Goal: Task Accomplishment & Management: Manage account settings

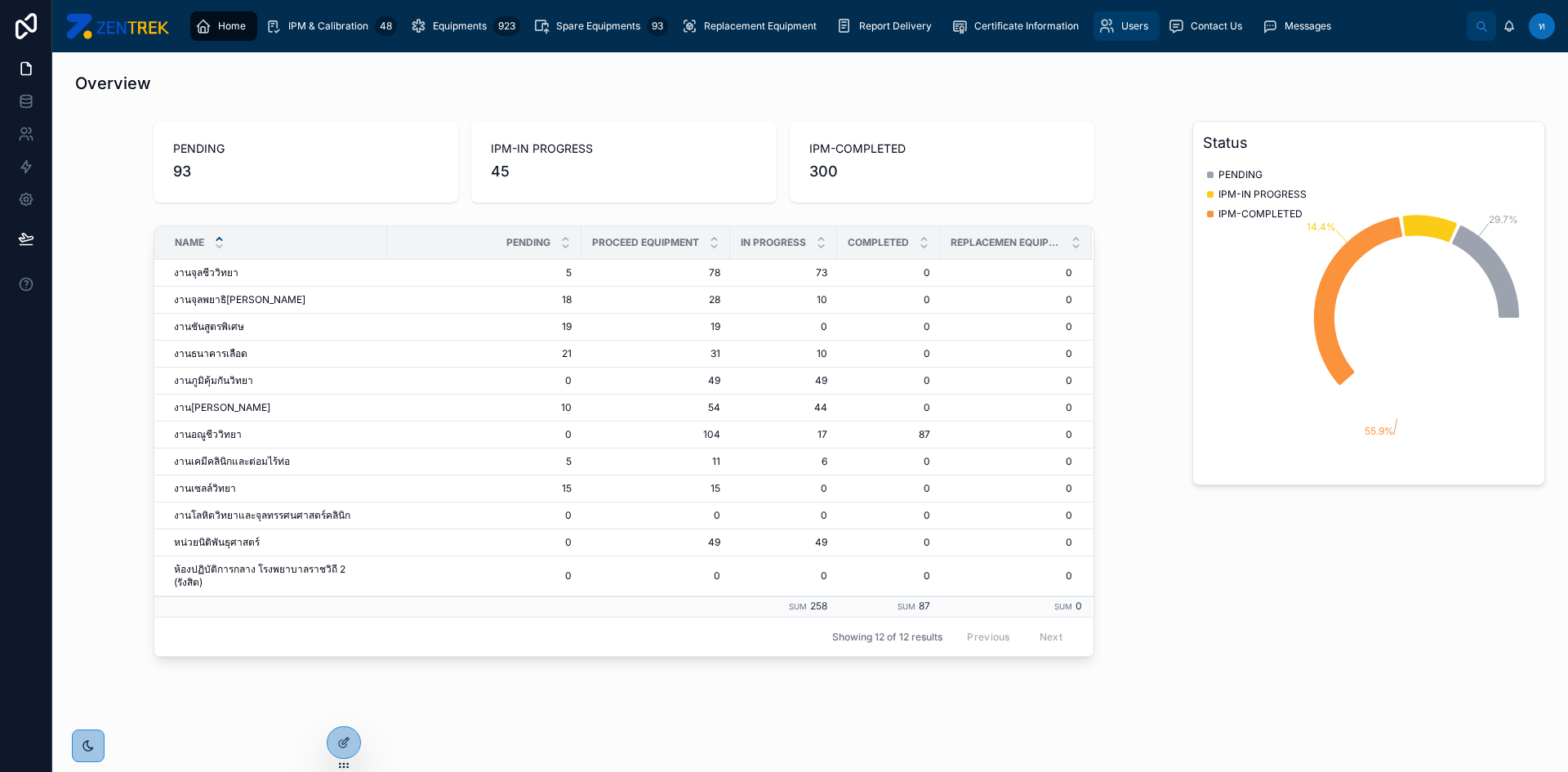
click at [1124, 24] on span "Users" at bounding box center [1135, 26] width 27 height 13
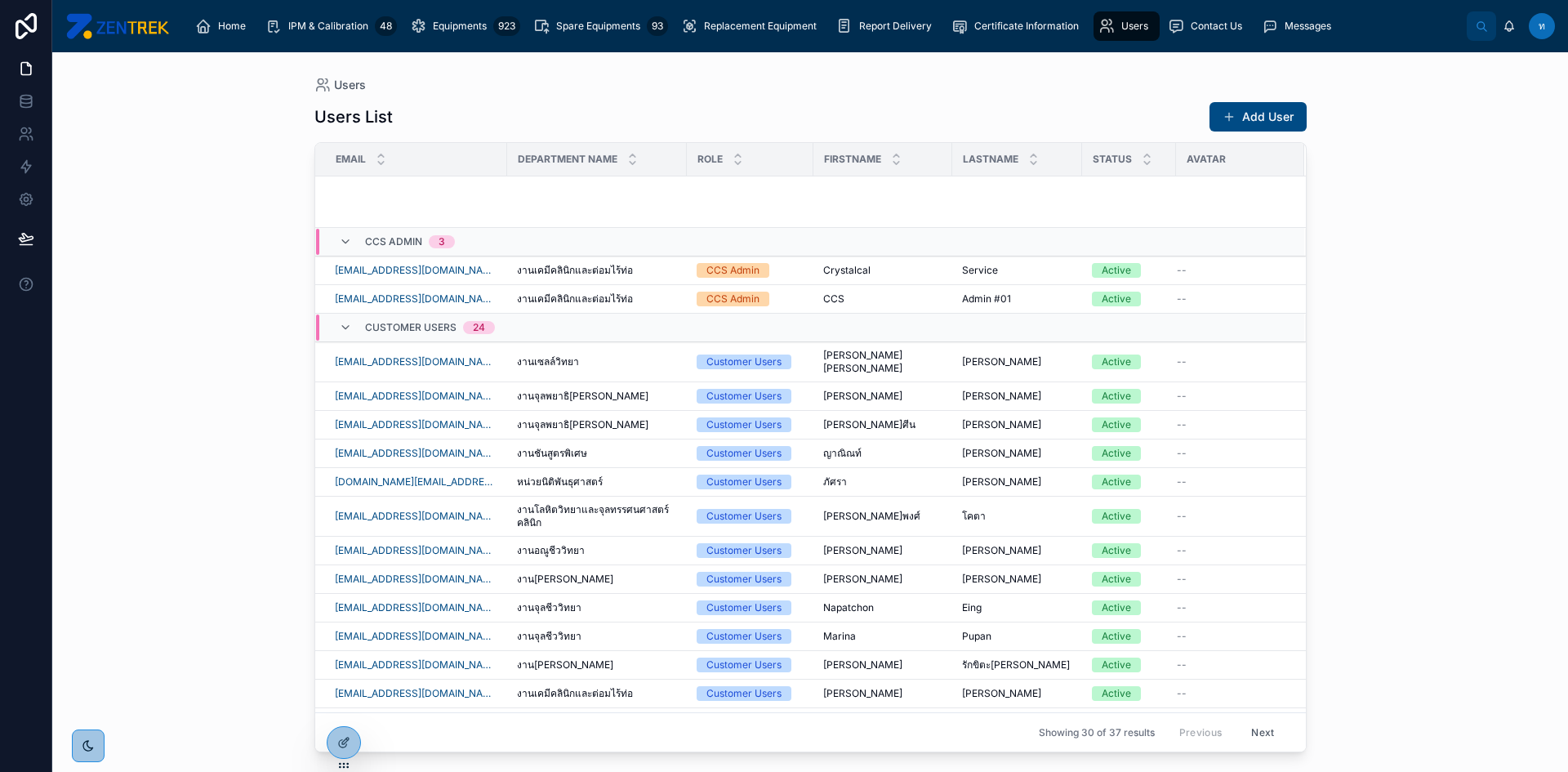
scroll to position [506, 0]
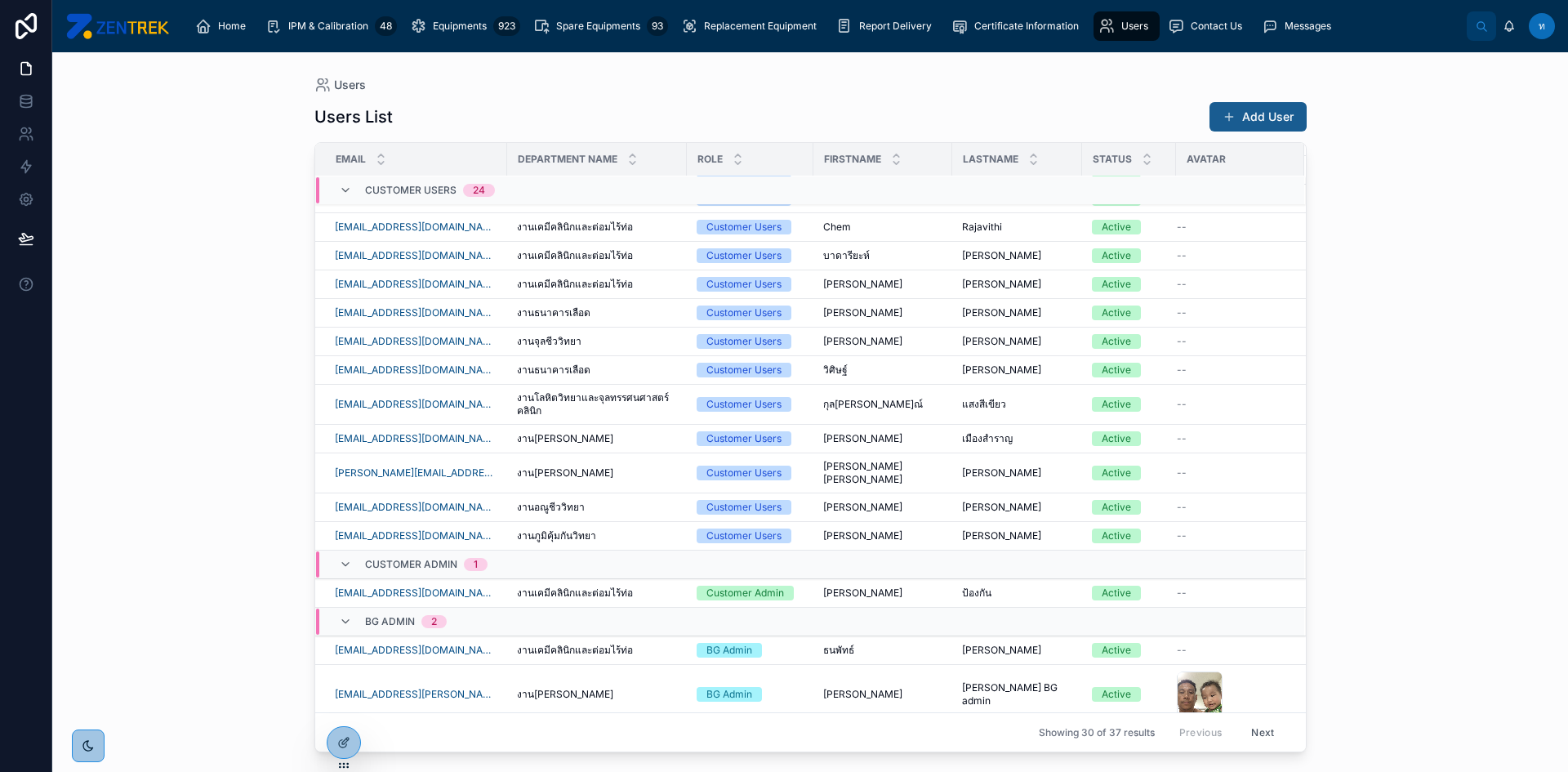
click at [1270, 129] on button "Add User" at bounding box center [1259, 117] width 98 height 29
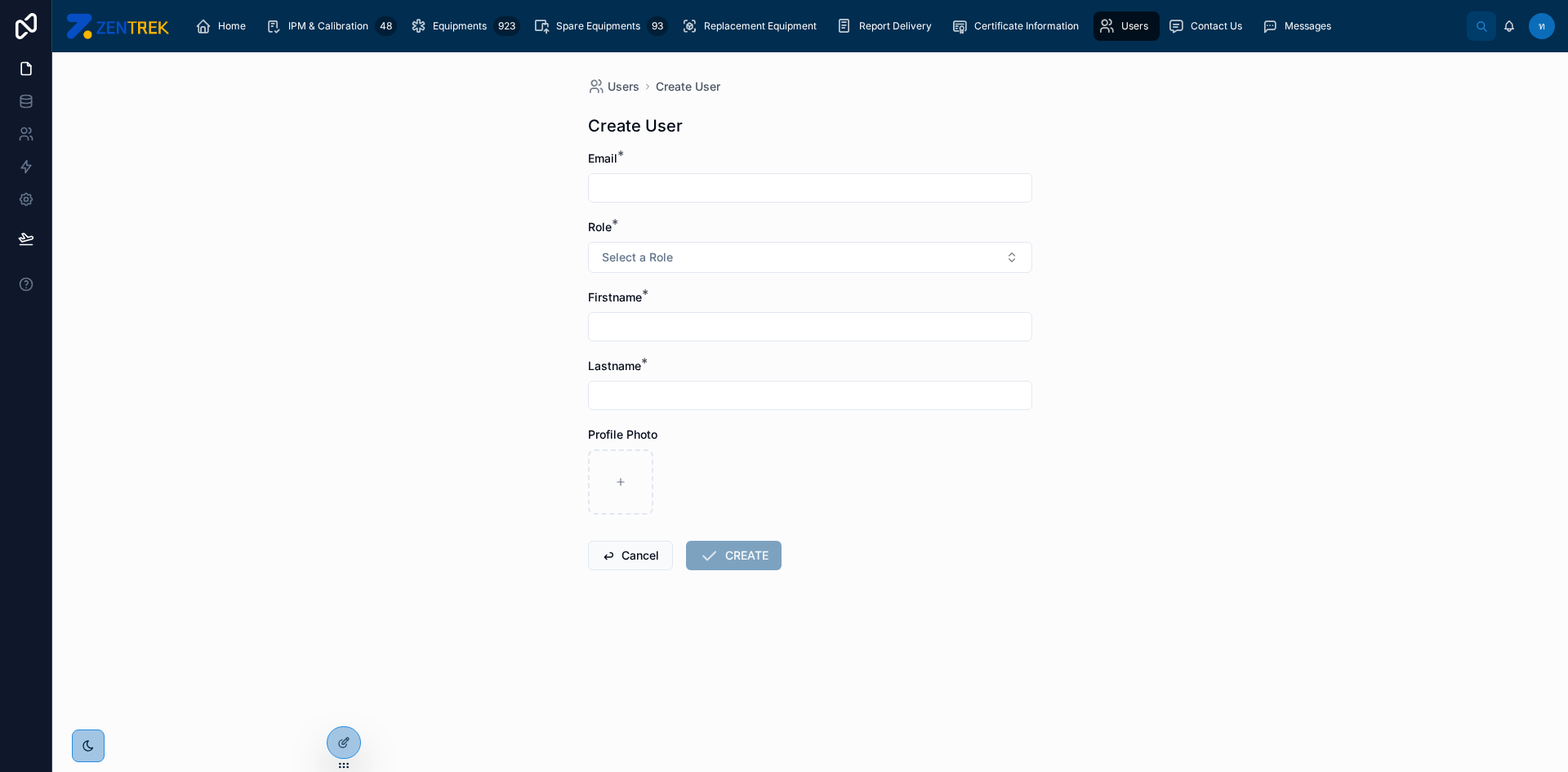
click at [661, 192] on input "text" at bounding box center [810, 188] width 443 height 23
type input "**********"
click at [869, 256] on button "Select a Role" at bounding box center [810, 257] width 444 height 31
click at [684, 346] on div "Customer Admin" at bounding box center [647, 347] width 78 height 15
click at [750, 260] on button "Customer Admin" at bounding box center [810, 257] width 444 height 31
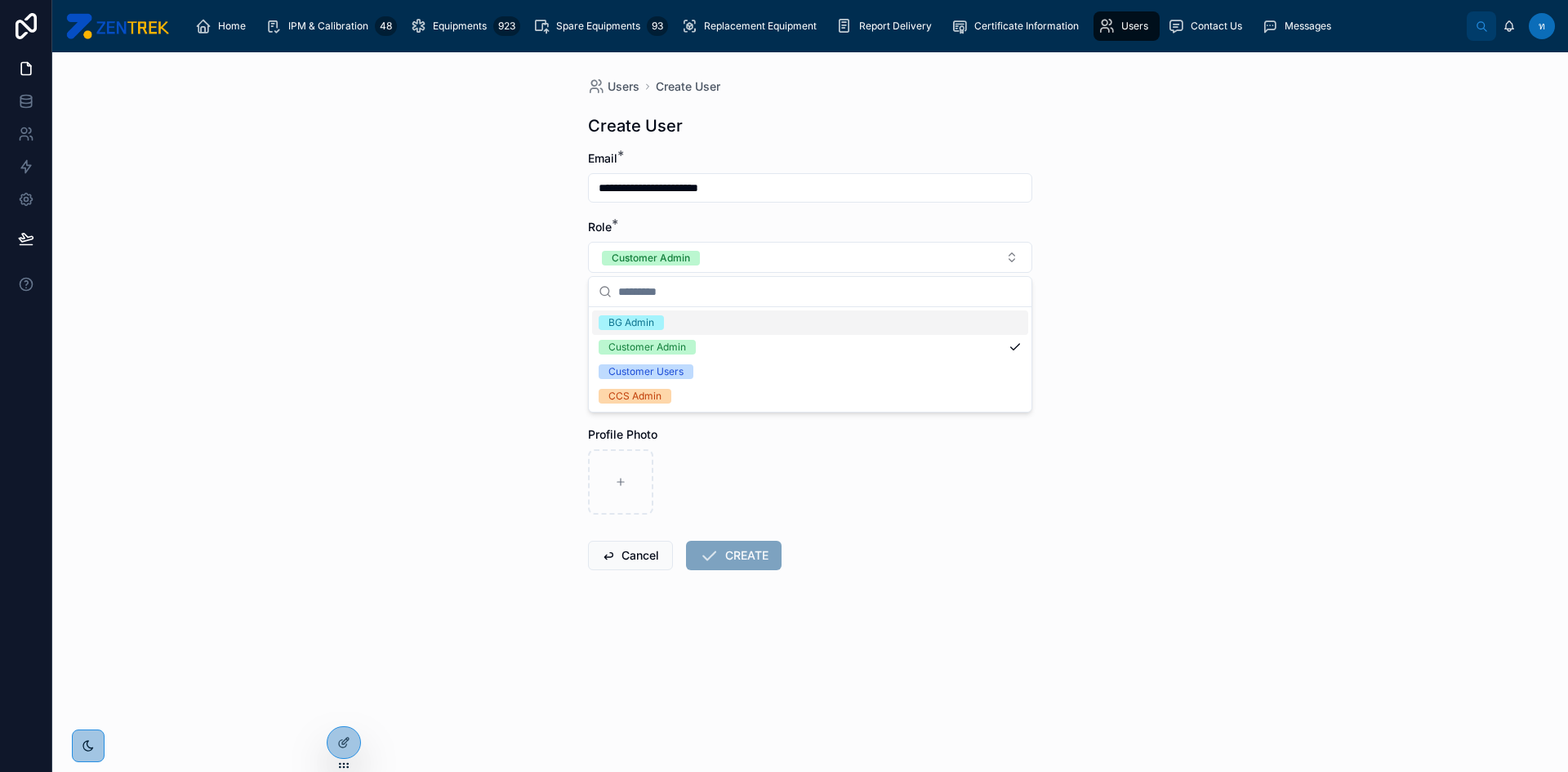
click at [702, 324] on div "BG Admin" at bounding box center [810, 322] width 436 height 25
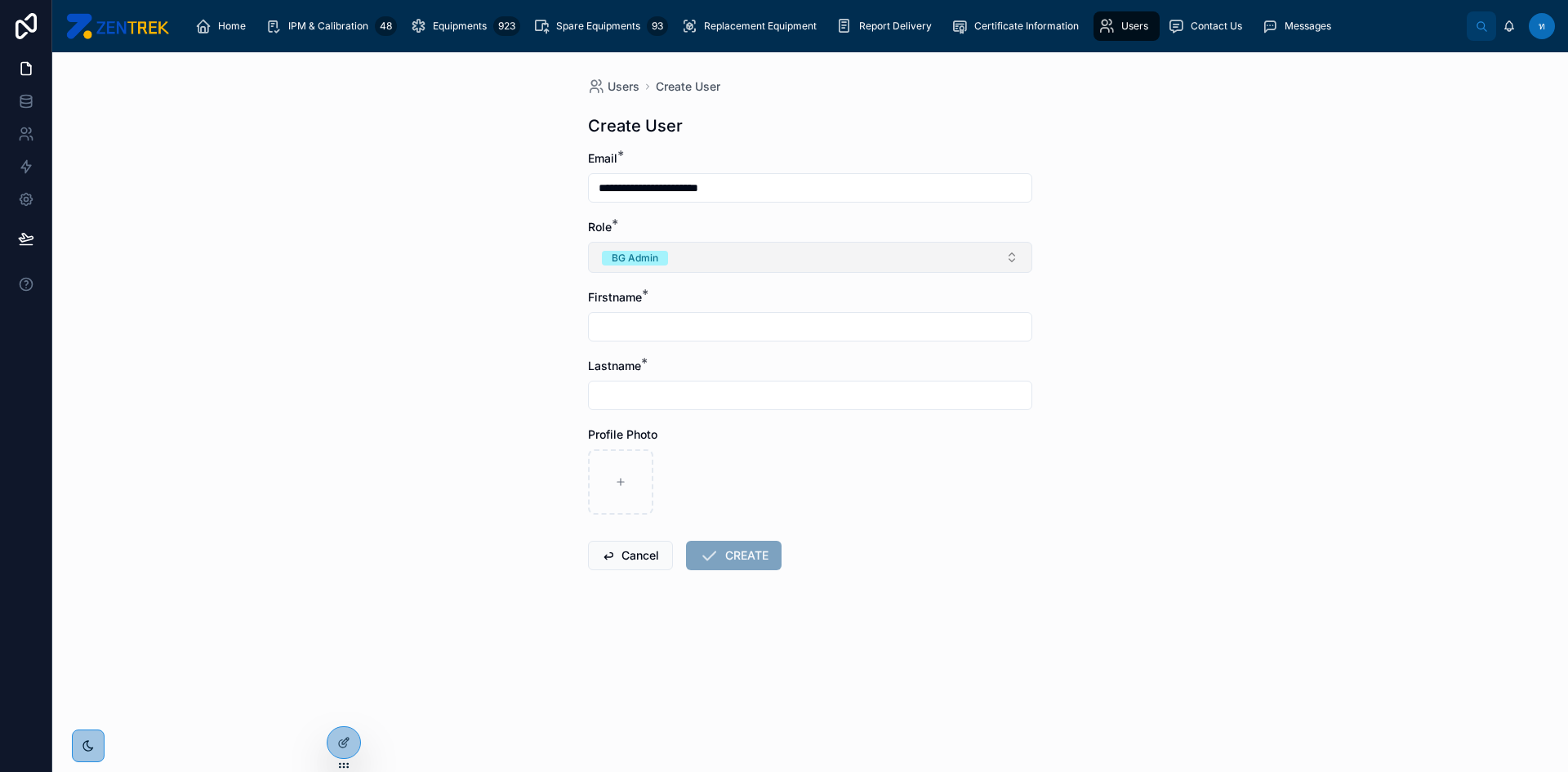
click at [799, 256] on button "BG Admin" at bounding box center [810, 257] width 444 height 31
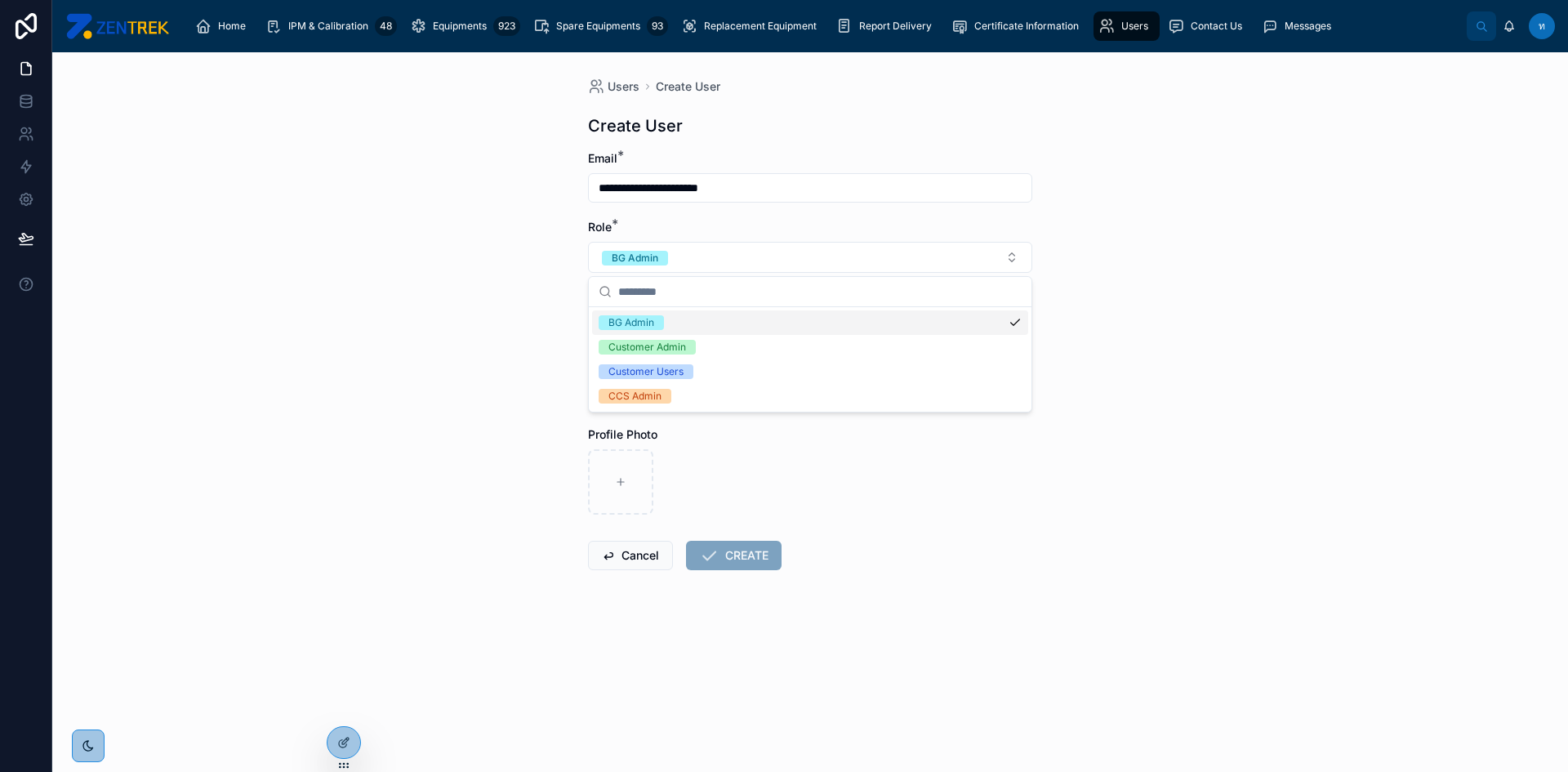
click at [1205, 242] on div "**********" at bounding box center [810, 412] width 1516 height 720
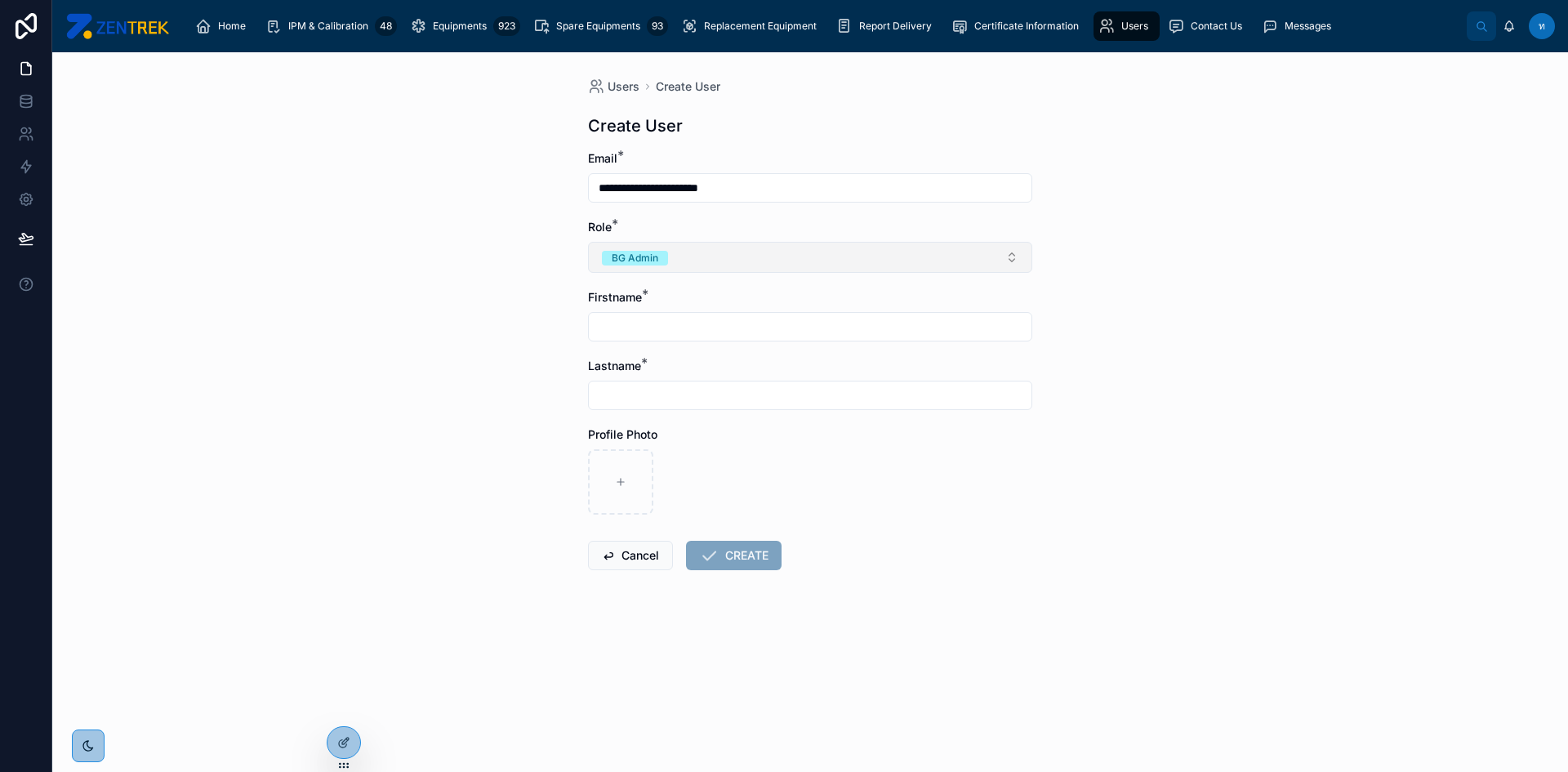
click at [995, 248] on button "BG Admin" at bounding box center [810, 257] width 444 height 31
click at [688, 351] on span "Customer Admin" at bounding box center [647, 347] width 98 height 15
click at [688, 327] on input "text" at bounding box center [810, 326] width 443 height 23
click at [999, 567] on form "**********" at bounding box center [810, 413] width 444 height 524
click at [664, 332] on input "text" at bounding box center [810, 326] width 443 height 23
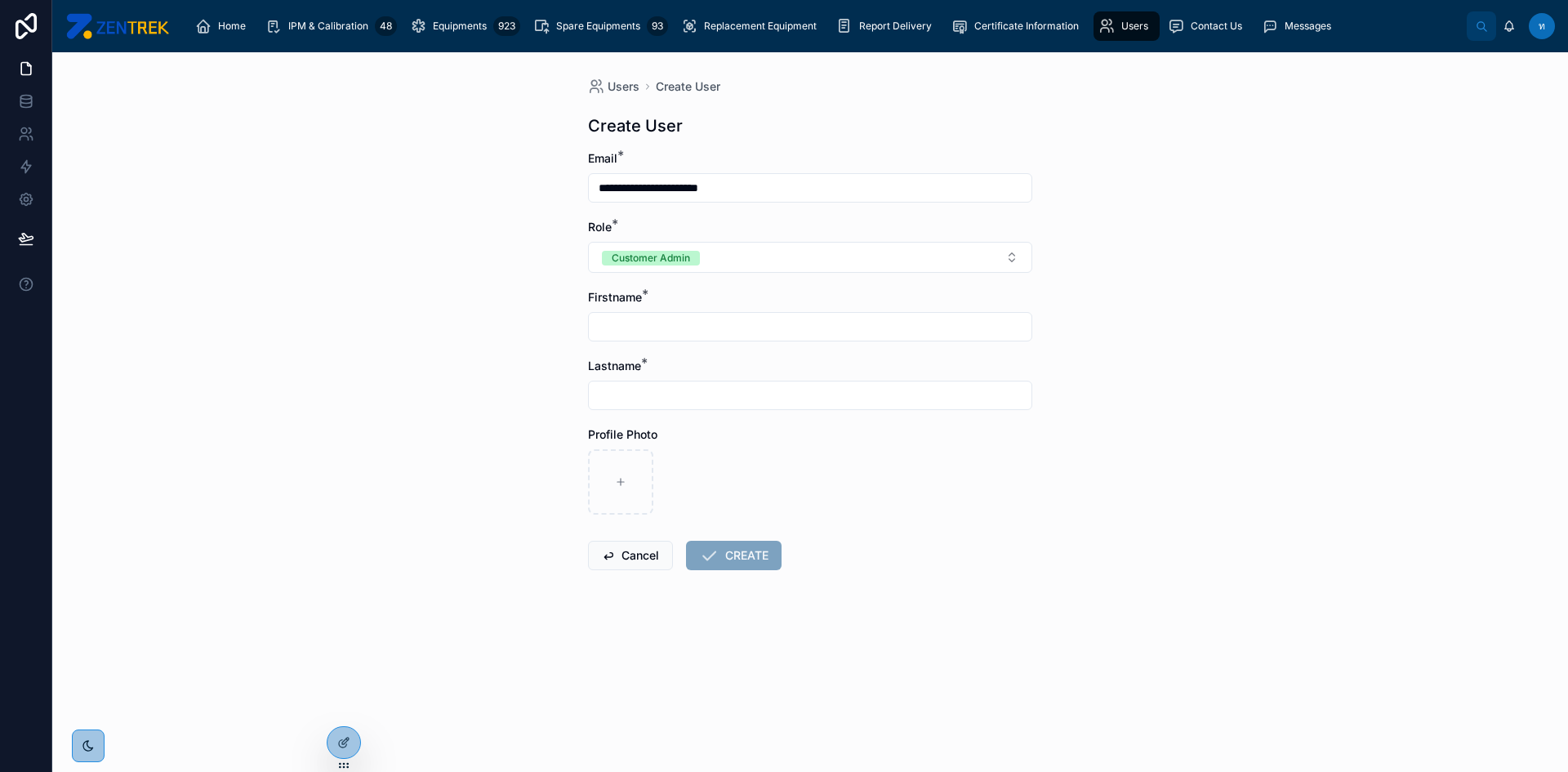
type input "*"
type input "****"
click at [671, 397] on input "text" at bounding box center [810, 395] width 443 height 23
type input "*"
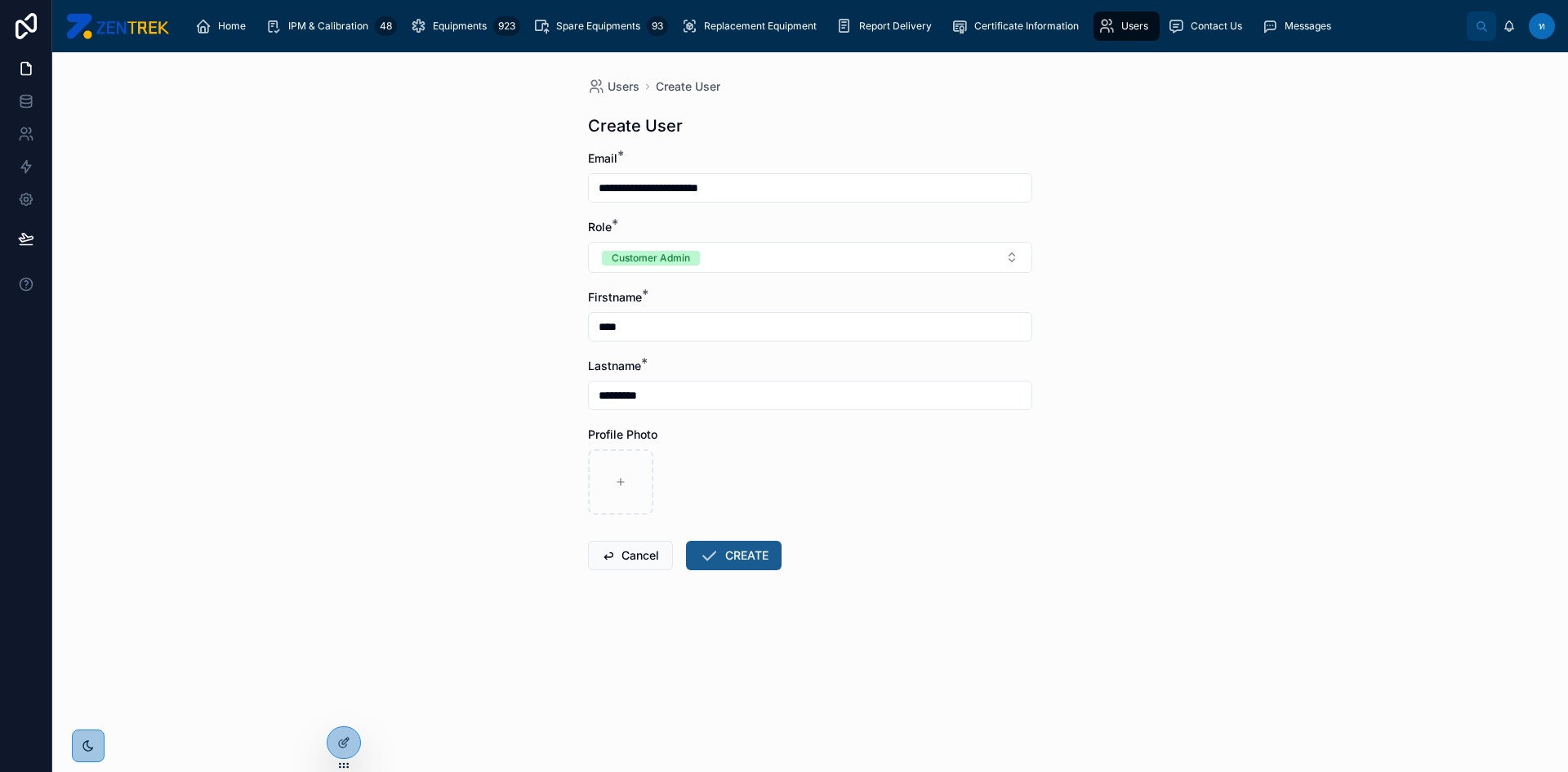
type input "*********"
click at [752, 555] on button "CREATE" at bounding box center [734, 555] width 96 height 29
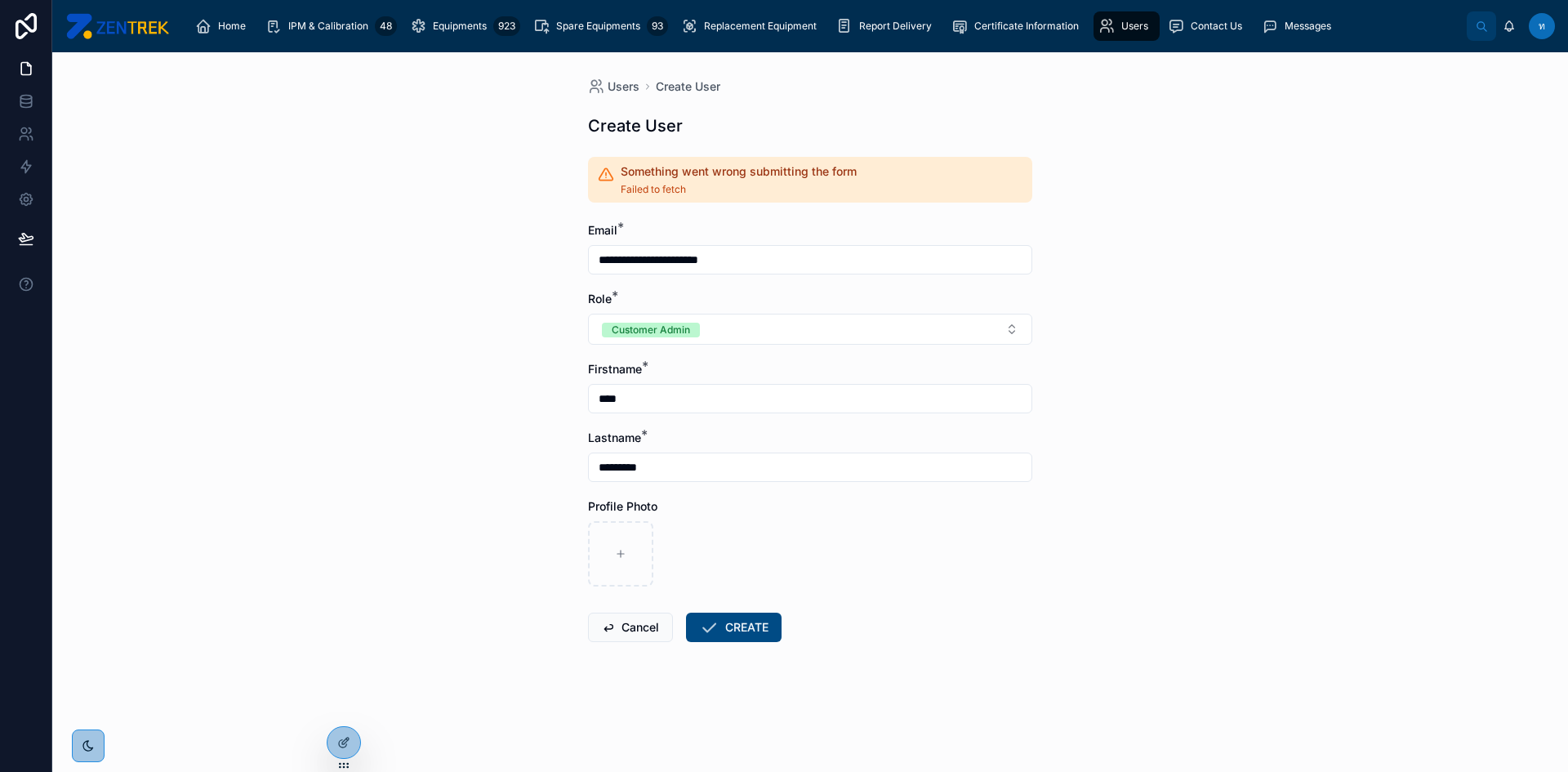
drag, startPoint x: 975, startPoint y: 570, endPoint x: 768, endPoint y: 554, distance: 207.6
click at [768, 554] on div at bounding box center [810, 554] width 444 height 65
click at [639, 262] on input "**********" at bounding box center [810, 260] width 443 height 23
type input "**********"
click at [746, 630] on button "CREATE" at bounding box center [734, 627] width 96 height 29
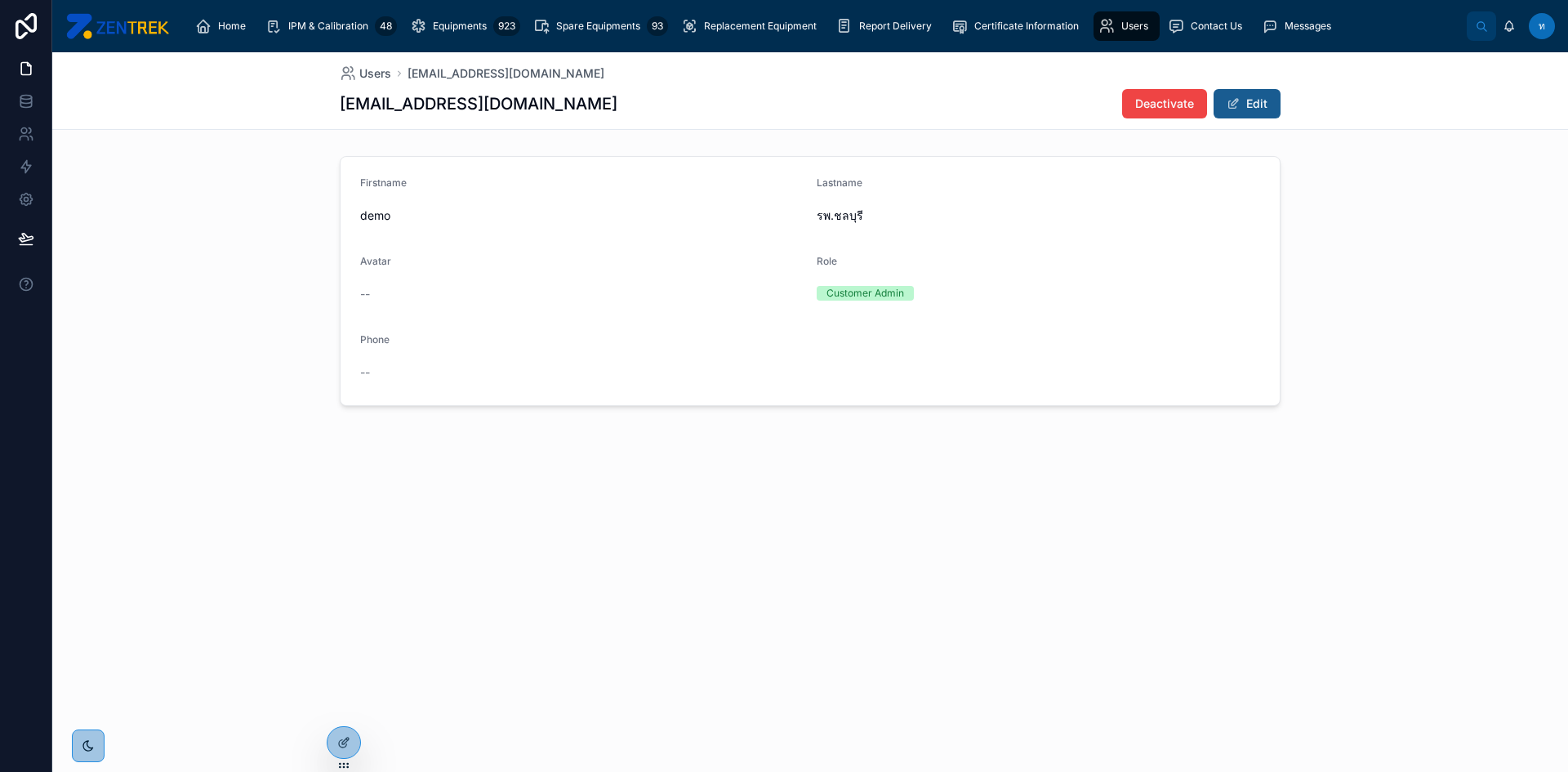
click at [1247, 110] on button "Edit" at bounding box center [1247, 104] width 67 height 29
click at [1247, 110] on button "Done" at bounding box center [1243, 104] width 75 height 29
click at [346, 711] on icon at bounding box center [343, 707] width 13 height 13
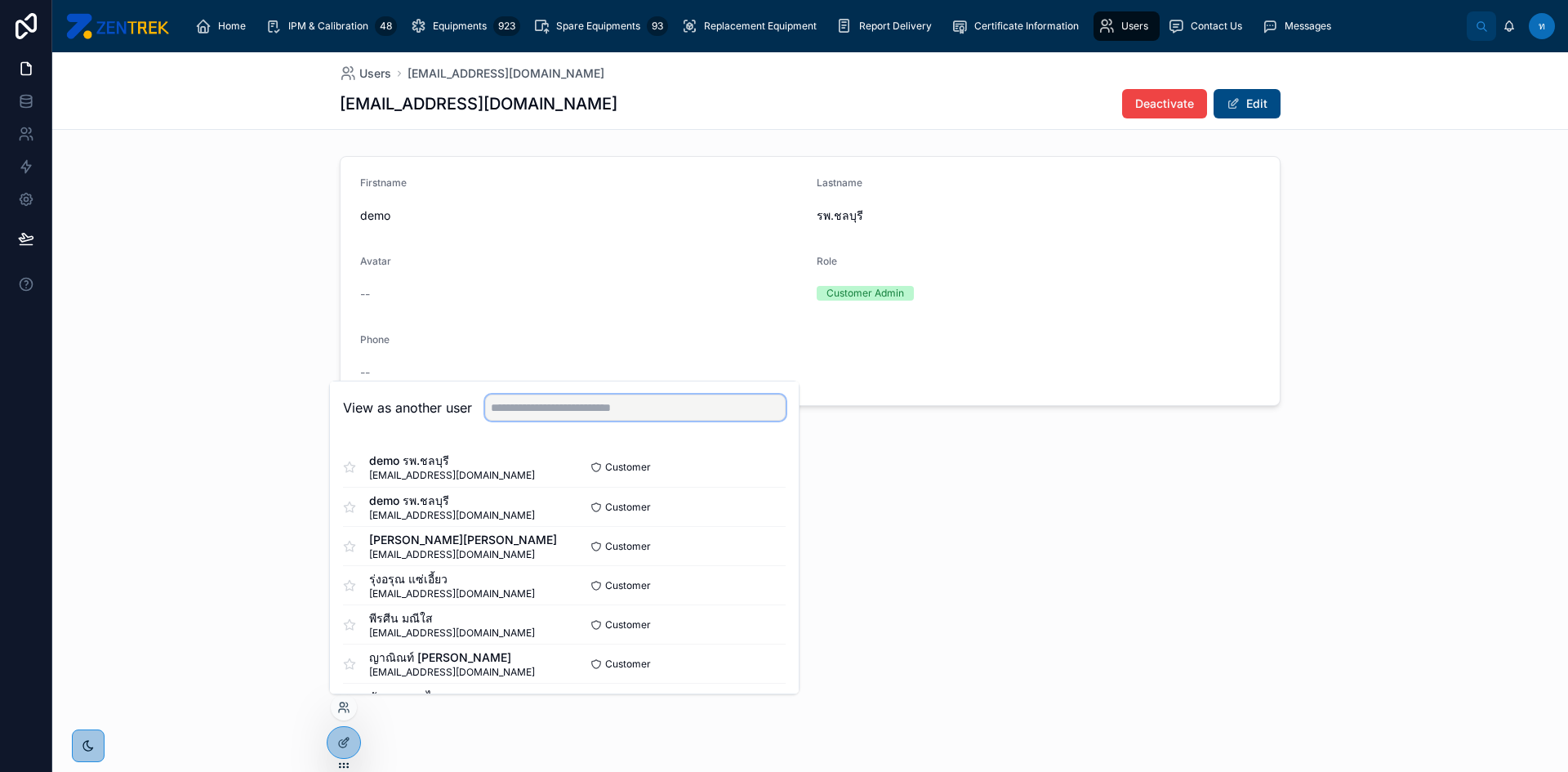
click at [644, 409] on input "text" at bounding box center [635, 408] width 301 height 27
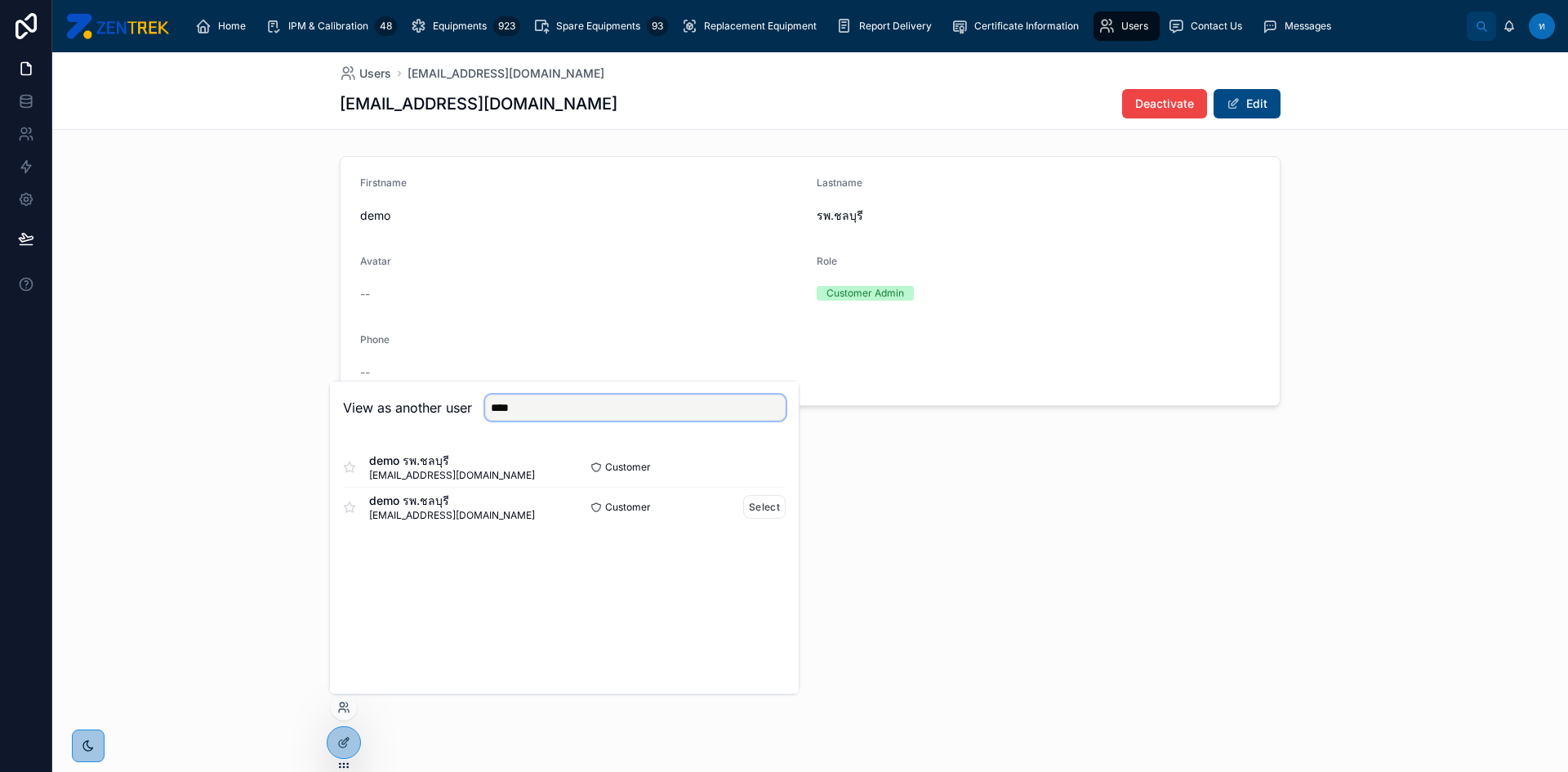
type input "****"
click at [511, 511] on div "demo รพ.ชลบุรี [EMAIL_ADDRESS][DOMAIN_NAME]" at bounding box center [454, 507] width 221 height 29
click at [989, 547] on div "Users [EMAIL_ADDRESS][DOMAIN_NAME] [EMAIL_ADDRESS][DOMAIN_NAME] Deactivate Edit…" at bounding box center [810, 412] width 1516 height 720
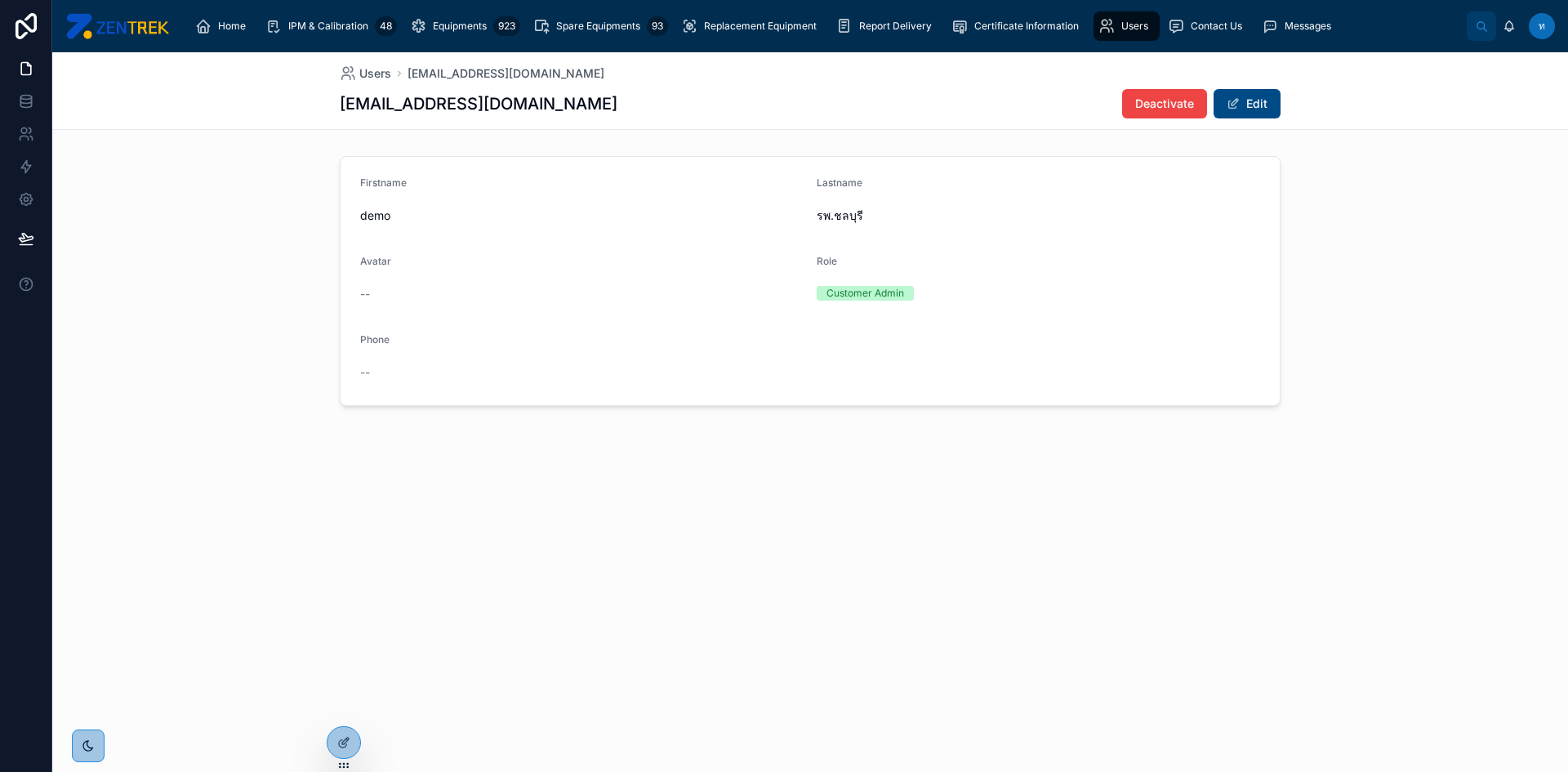
click at [1127, 24] on span "Users" at bounding box center [1135, 26] width 27 height 13
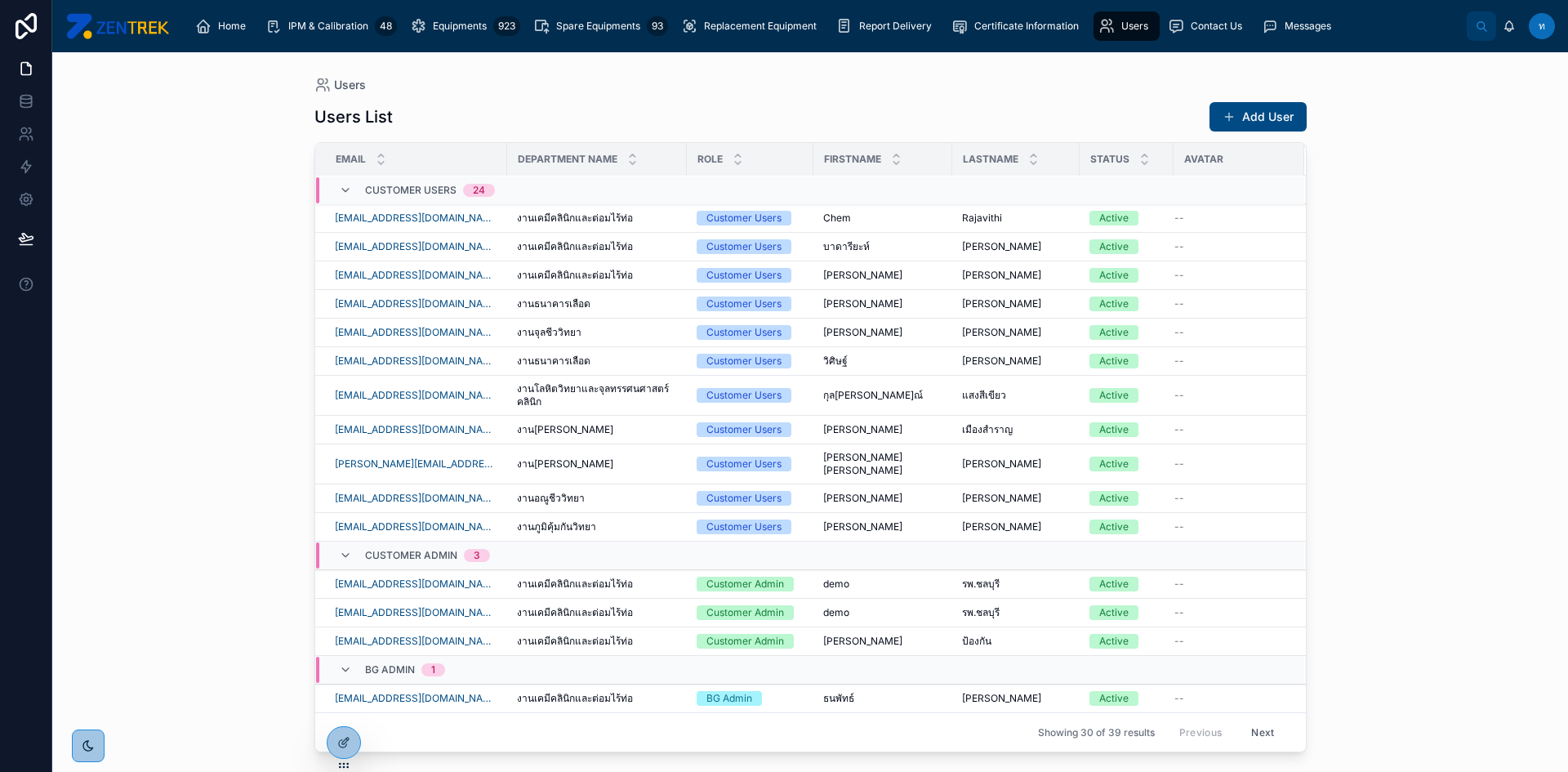
scroll to position [476, 0]
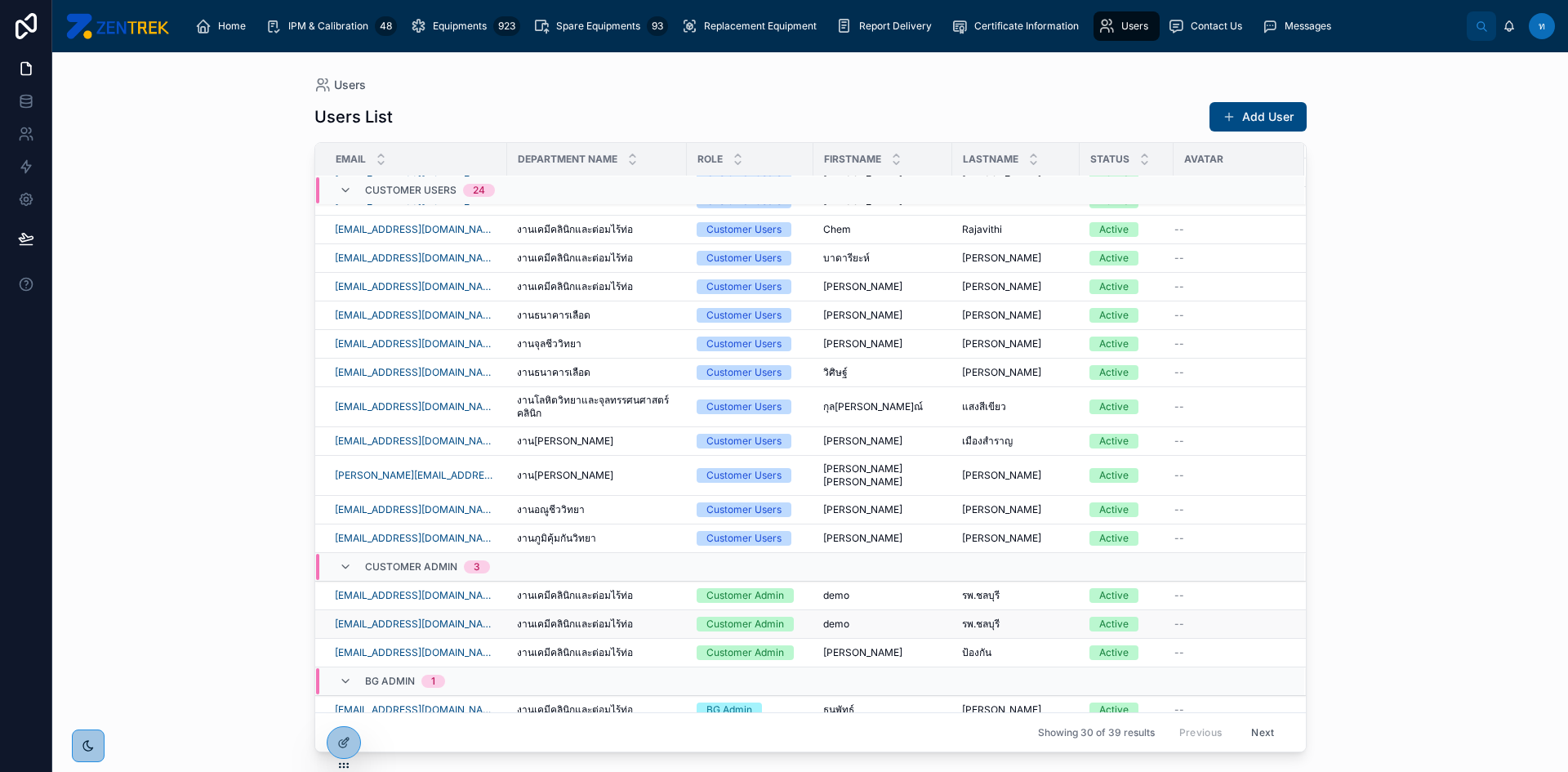
click at [483, 618] on div "[EMAIL_ADDRESS][DOMAIN_NAME]" at bounding box center [416, 624] width 163 height 13
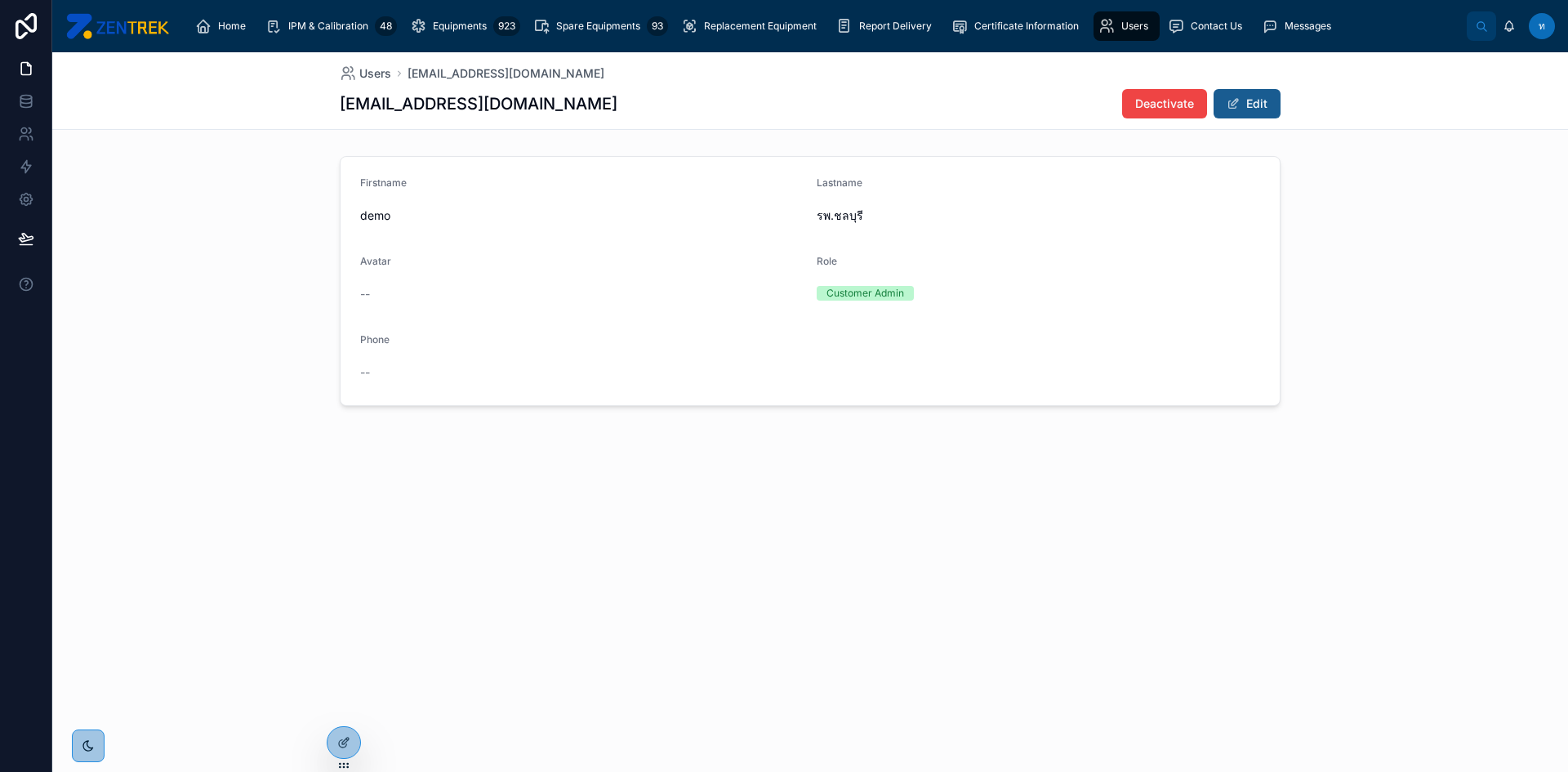
drag, startPoint x: 1281, startPoint y: 123, endPoint x: 1274, endPoint y: 115, distance: 10.6
click at [1283, 123] on div "Users [EMAIL_ADDRESS][DOMAIN_NAME] [EMAIL_ADDRESS][DOMAIN_NAME] Deactivate Edit" at bounding box center [810, 91] width 1516 height 78
click at [1271, 112] on button "Edit" at bounding box center [1247, 104] width 67 height 29
click at [1144, 115] on button "Deactivate" at bounding box center [1156, 104] width 85 height 29
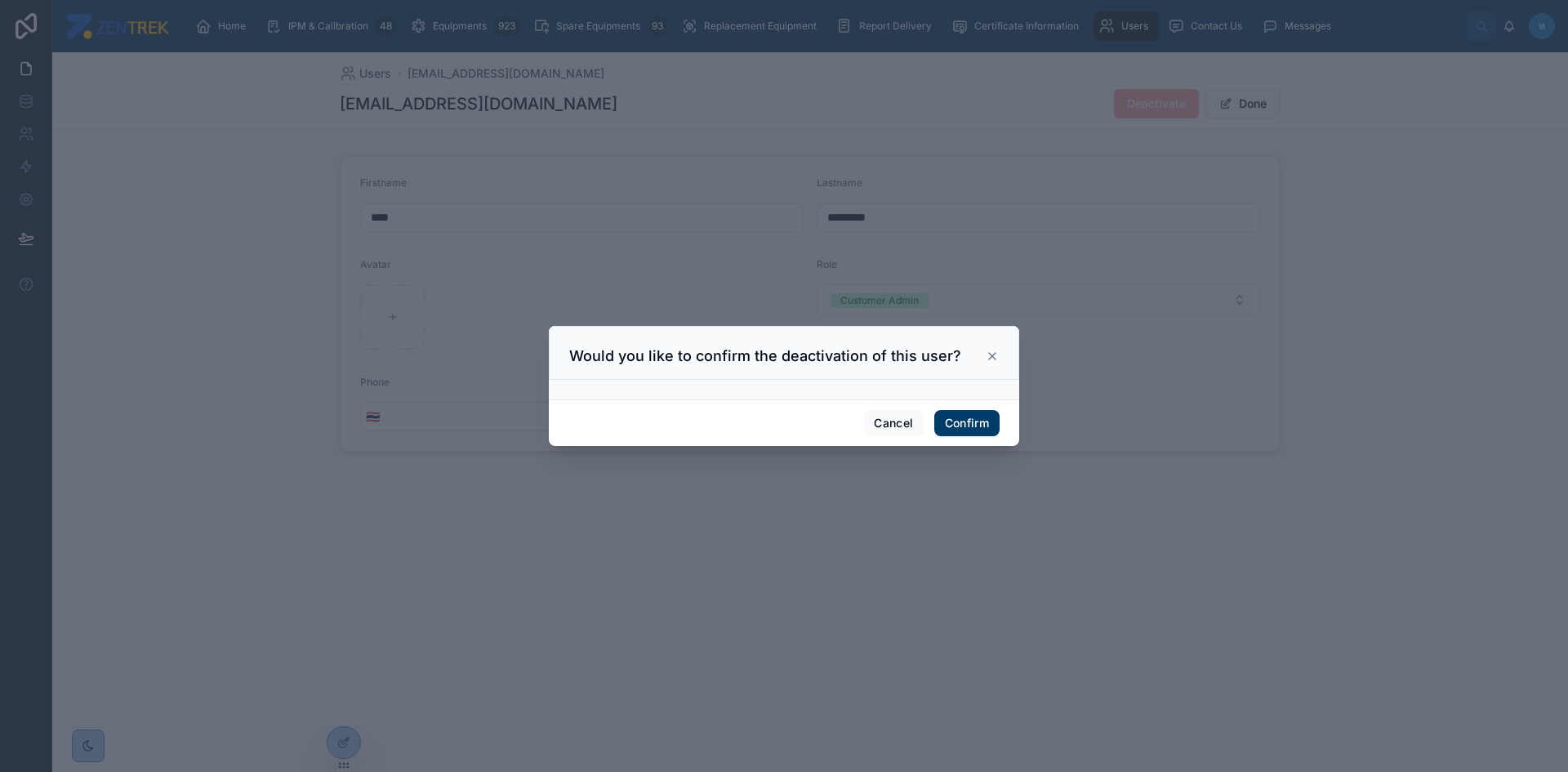
click at [949, 422] on button "Confirm" at bounding box center [967, 423] width 65 height 27
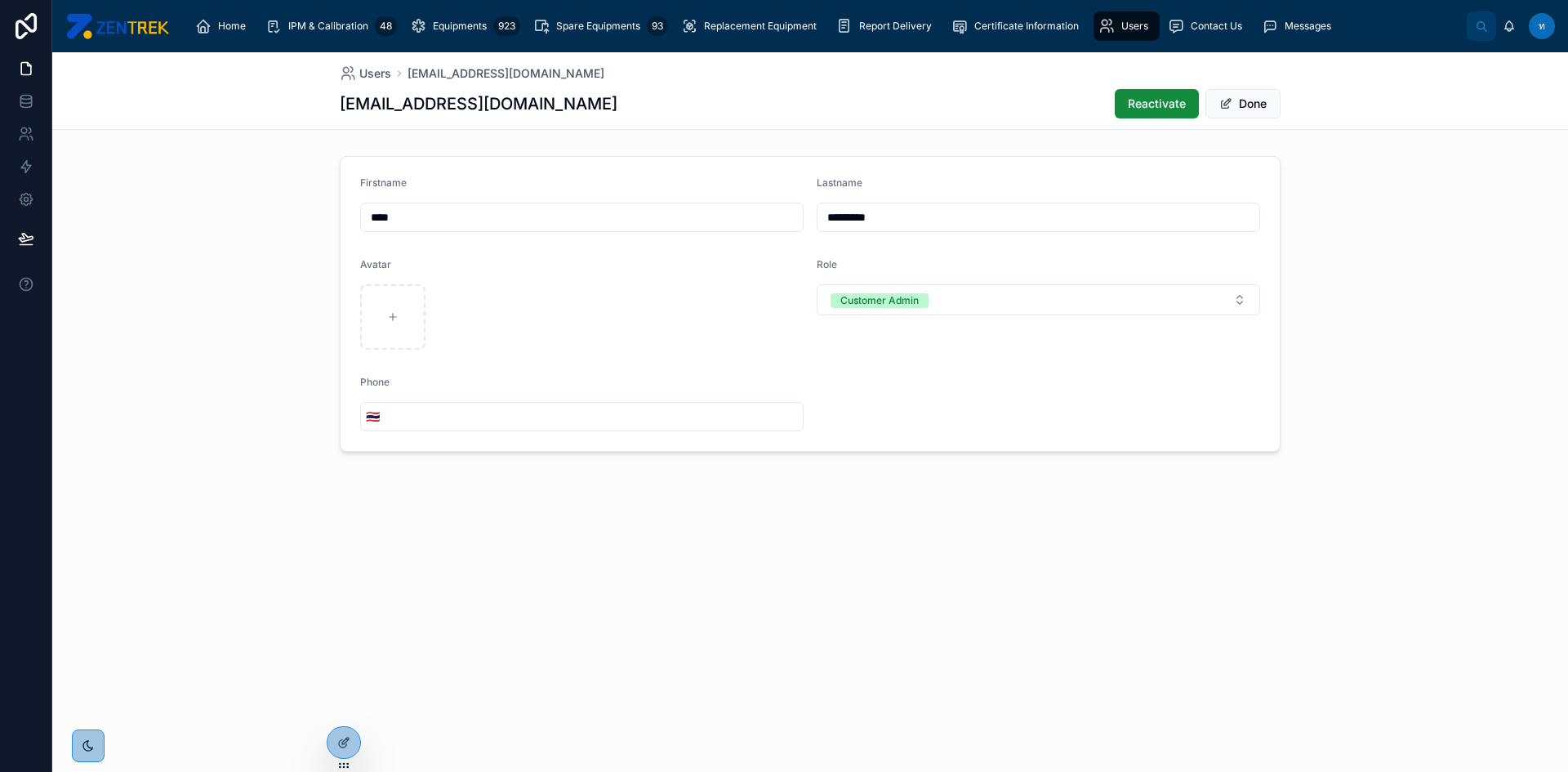
click at [1034, 674] on div "Users [EMAIL_ADDRESS][DOMAIN_NAME] [EMAIL_ADDRESS][DOMAIN_NAME] Reactivate Done…" at bounding box center [810, 412] width 1516 height 720
click at [342, 709] on icon at bounding box center [343, 707] width 13 height 13
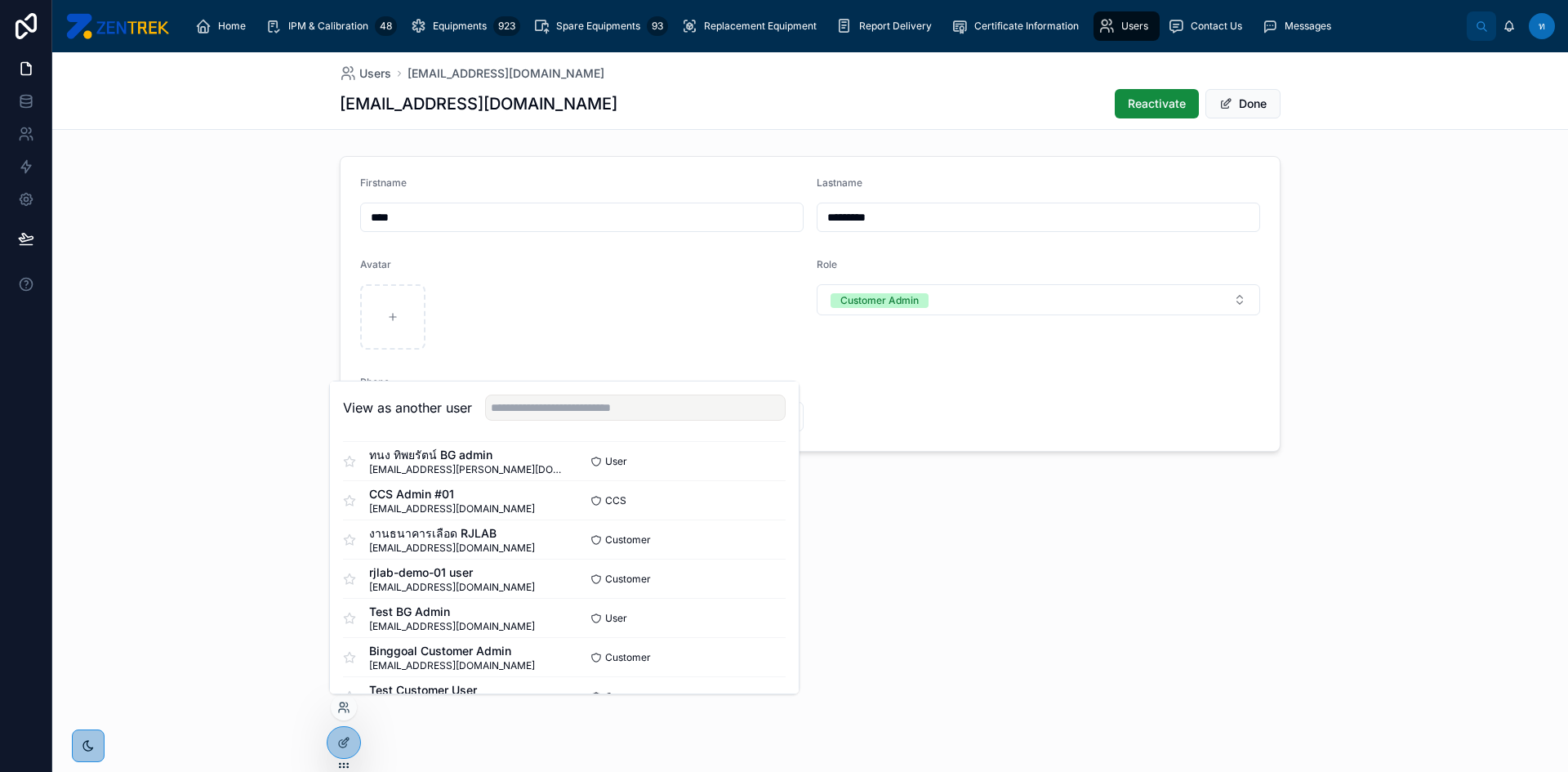
scroll to position [1297, 0]
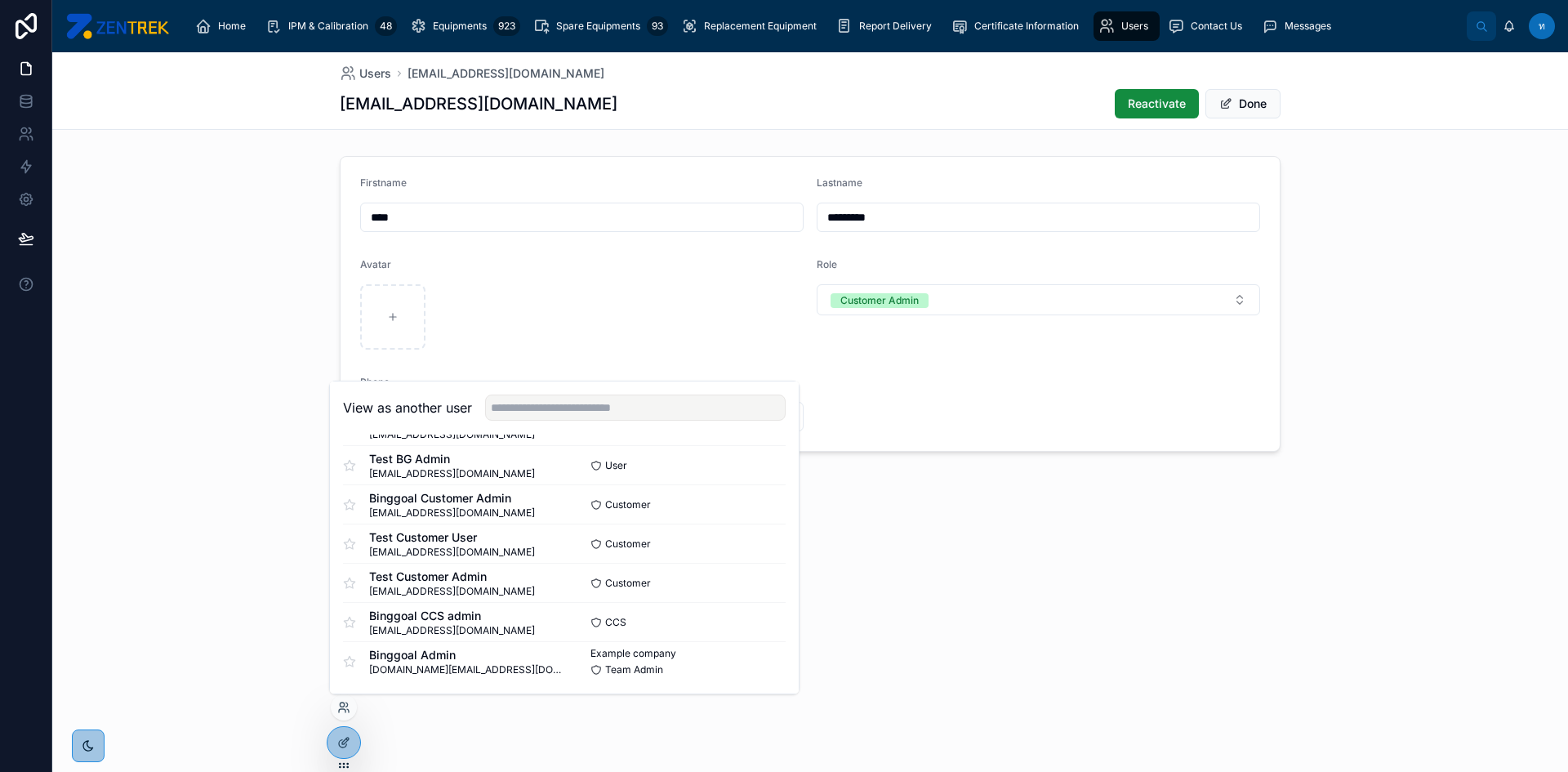
click at [152, 284] on div "Firstname **** Lastname ********* Avatar Role Customer Admin Phone 🇹🇭" at bounding box center [810, 304] width 1516 height 309
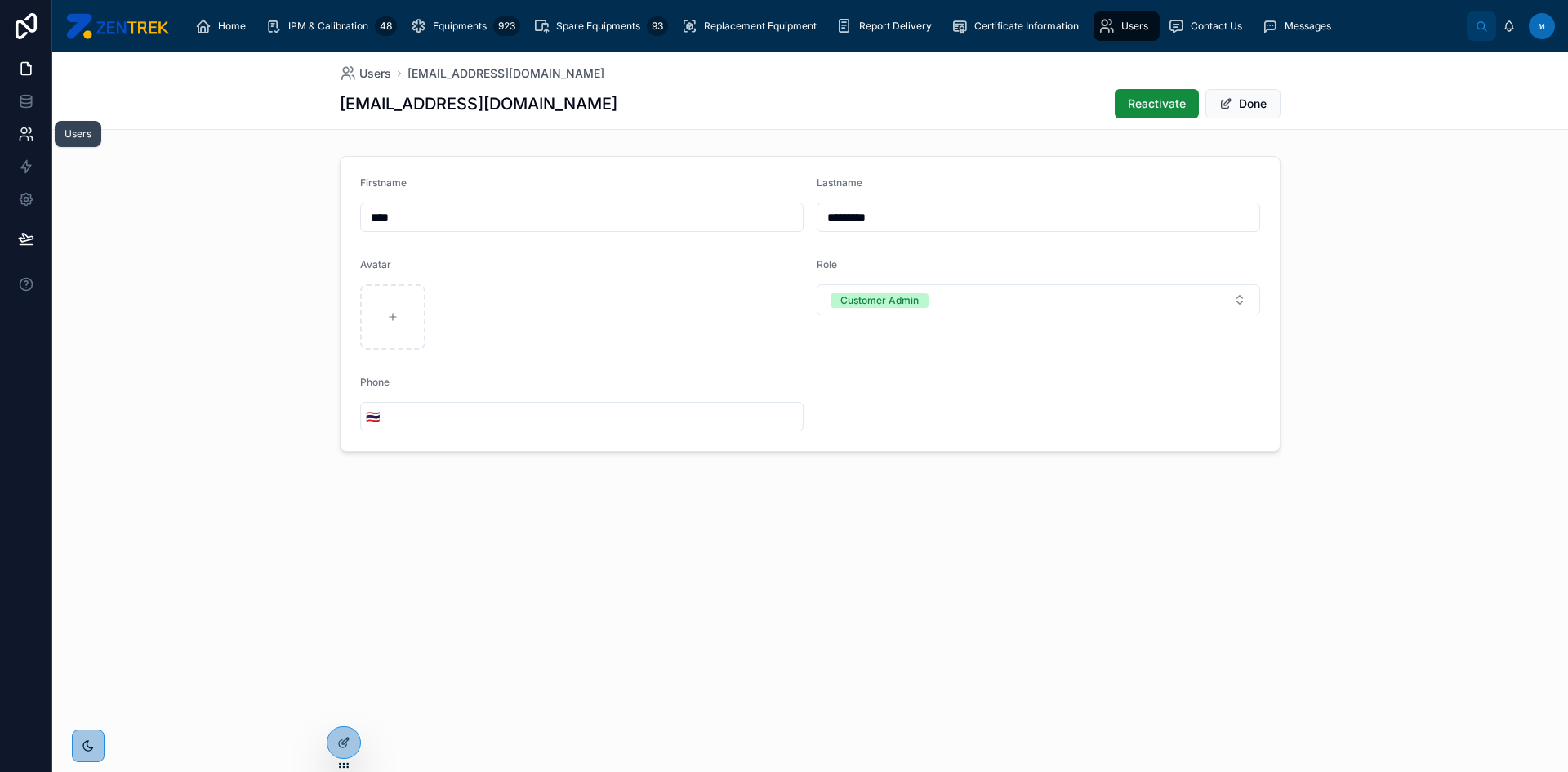
click at [33, 144] on link at bounding box center [26, 134] width 51 height 33
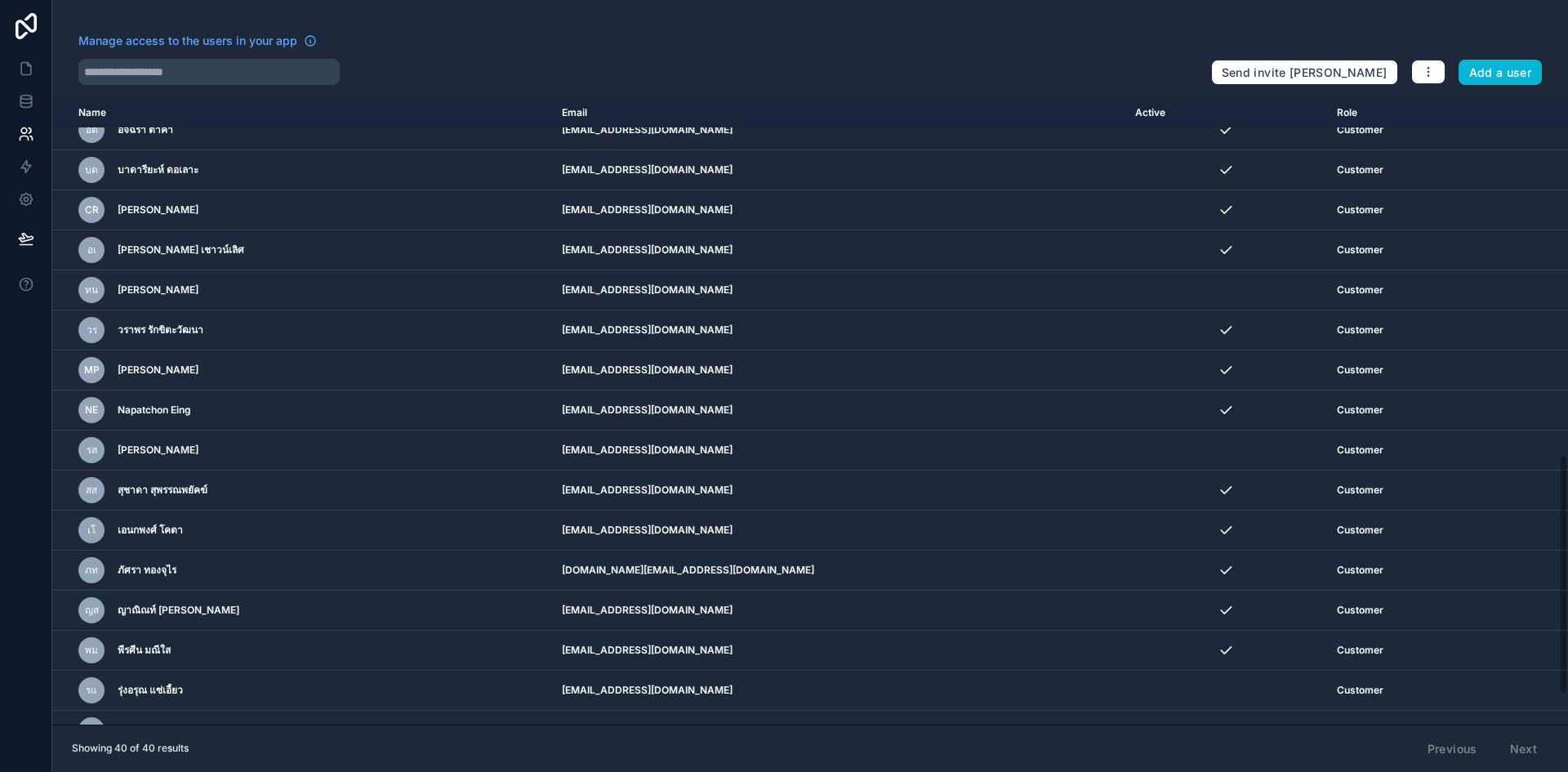
scroll to position [1004, 0]
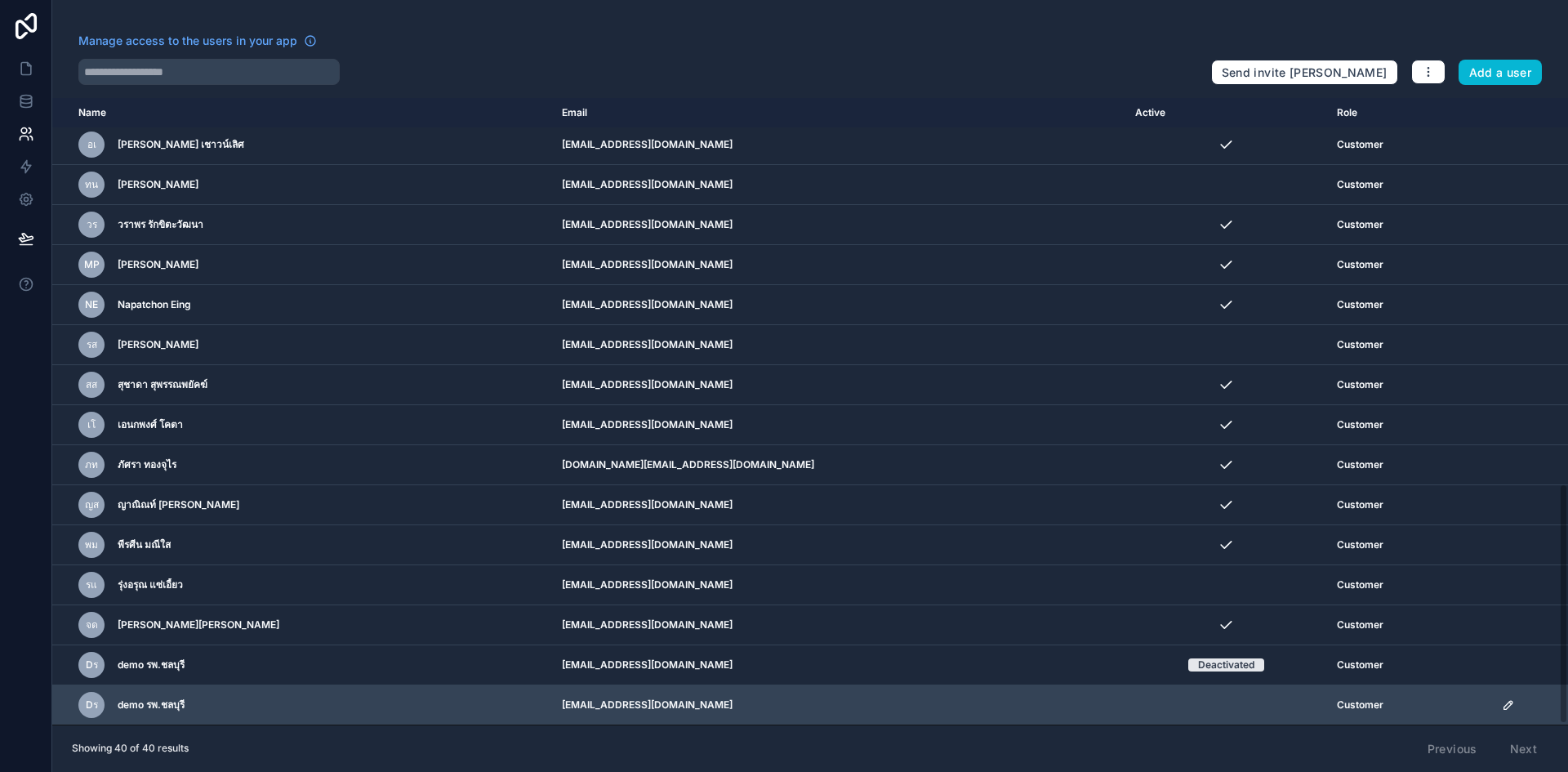
click at [1125, 715] on td "scrollable content" at bounding box center [1226, 705] width 202 height 40
click at [1125, 716] on td "scrollable content" at bounding box center [1226, 705] width 202 height 40
click at [1505, 701] on icon "scrollable content" at bounding box center [1509, 705] width 9 height 9
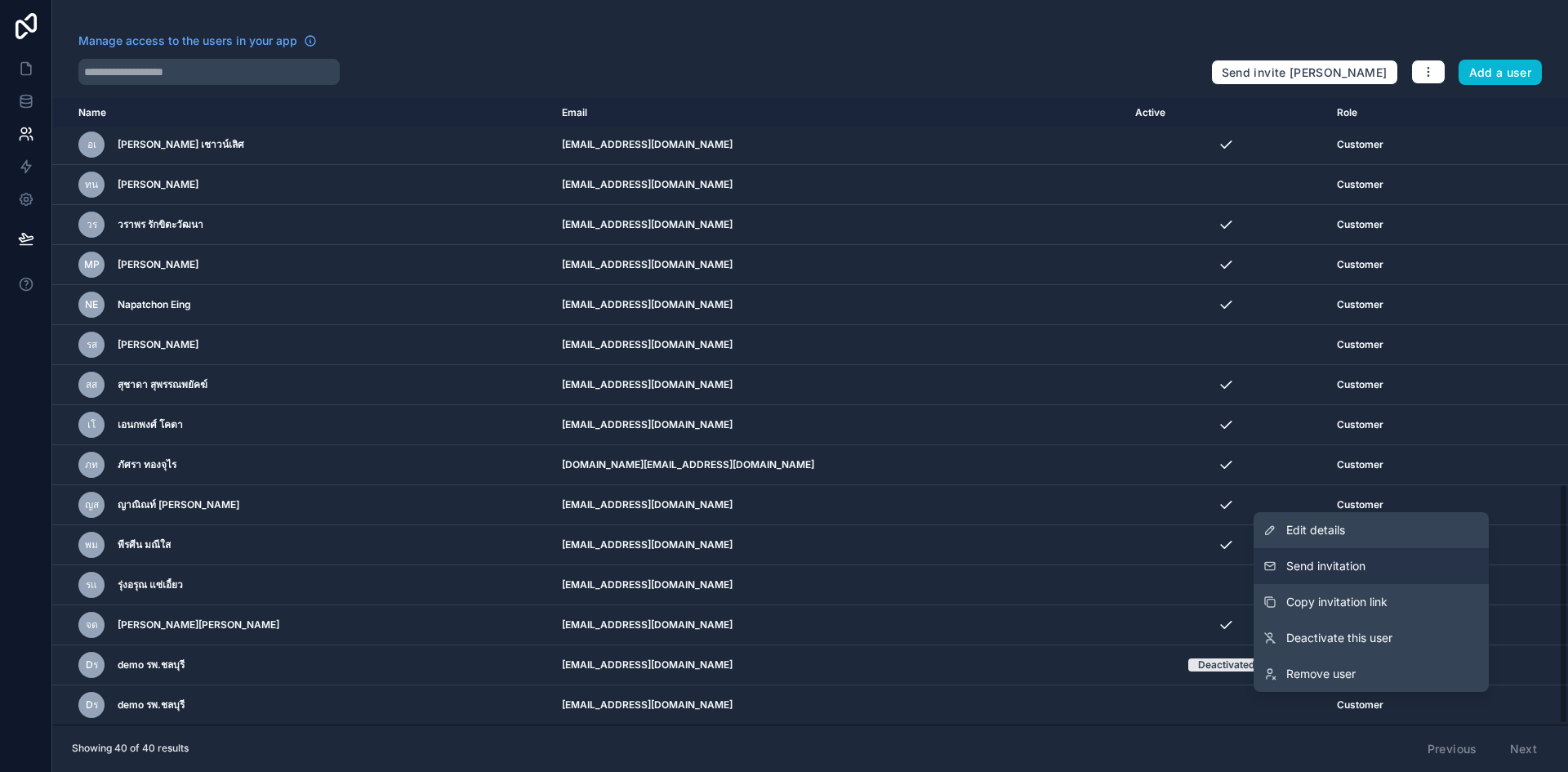
click at [1403, 564] on button "Send invitation" at bounding box center [1371, 566] width 235 height 36
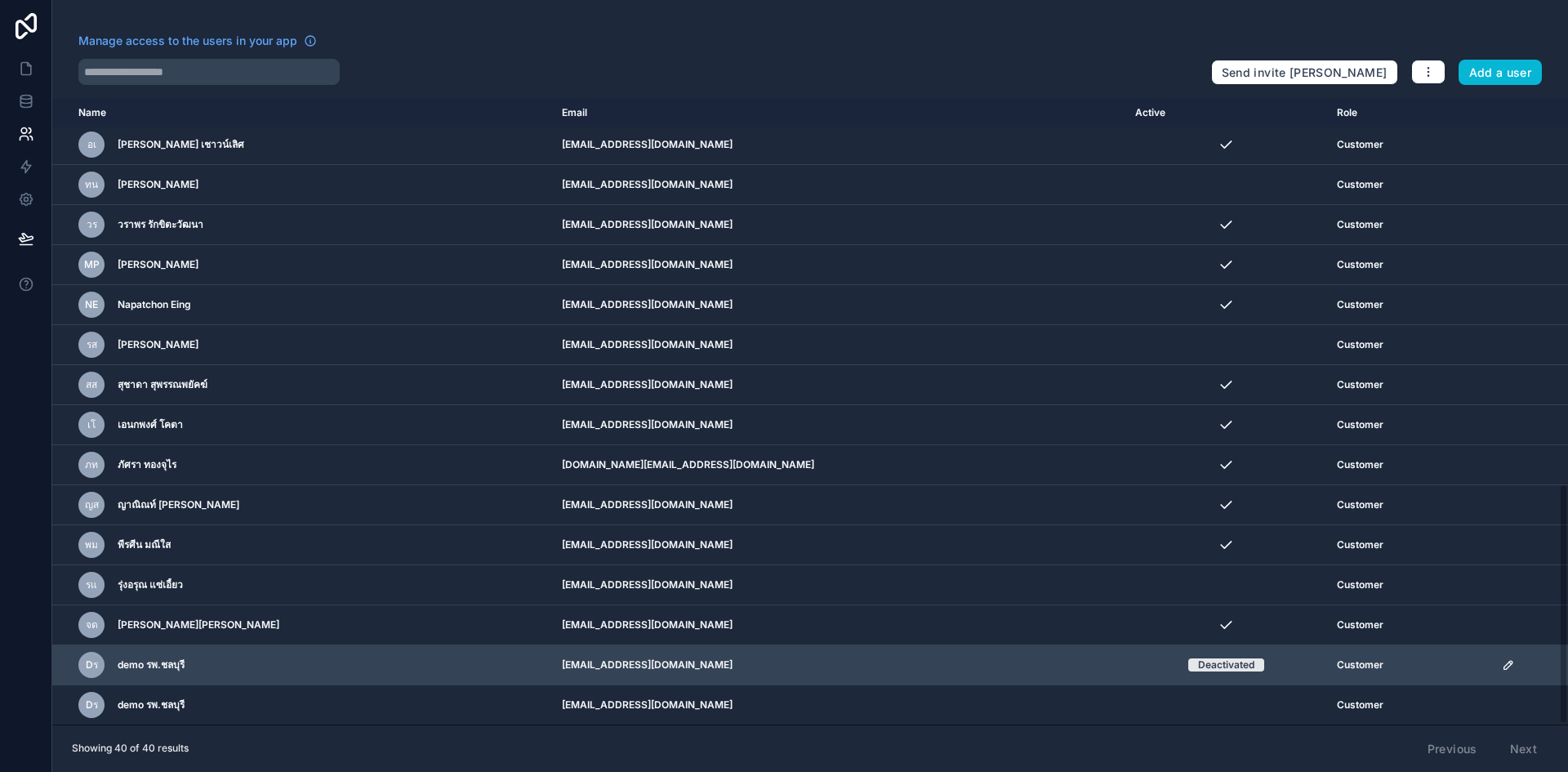
click at [1397, 681] on td "Customer" at bounding box center [1410, 666] width 165 height 40
click at [1493, 670] on td "scrollable content" at bounding box center [1530, 666] width 76 height 40
click at [1502, 667] on icon "scrollable content" at bounding box center [1508, 665] width 13 height 13
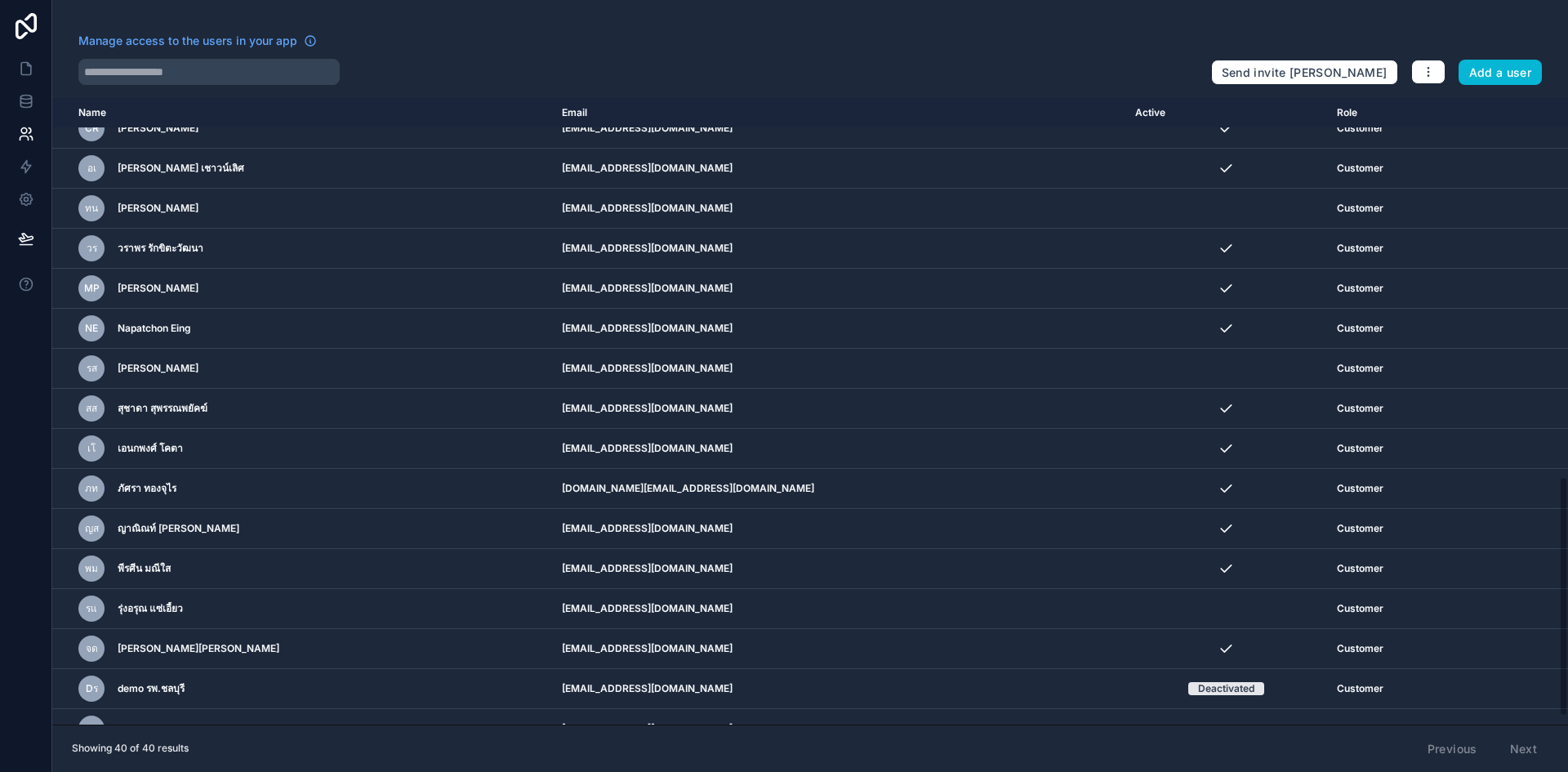
scroll to position [1004, 0]
